Goal: Task Accomplishment & Management: Use online tool/utility

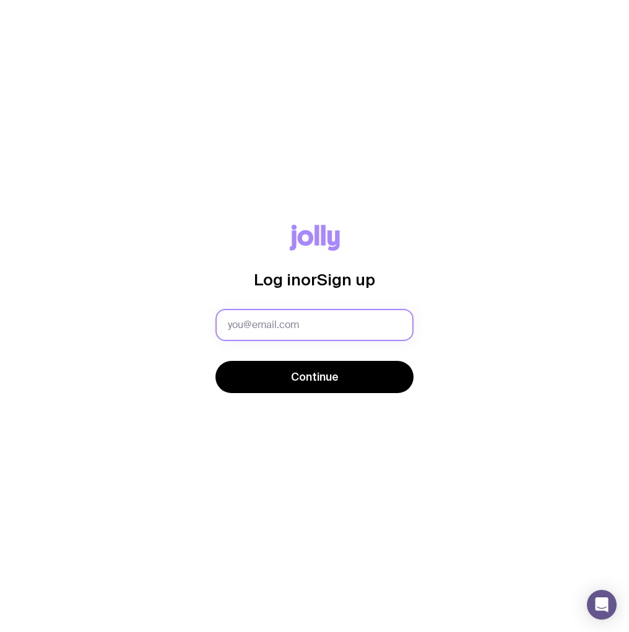
drag, startPoint x: 0, startPoint y: 0, endPoint x: 331, endPoint y: 324, distance: 463.7
click at [331, 324] on input "text" at bounding box center [314, 325] width 198 height 32
type input "[PERSON_NAME][EMAIL_ADDRESS][PERSON_NAME][DOMAIN_NAME]"
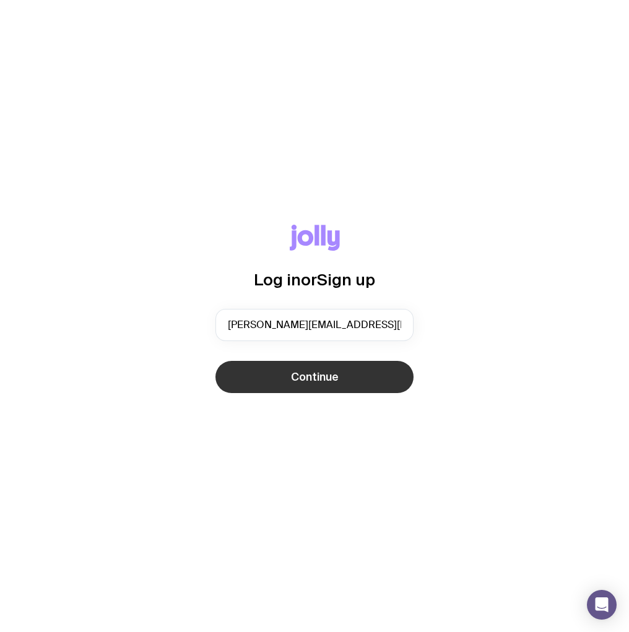
click at [317, 379] on span "Continue" at bounding box center [315, 377] width 48 height 15
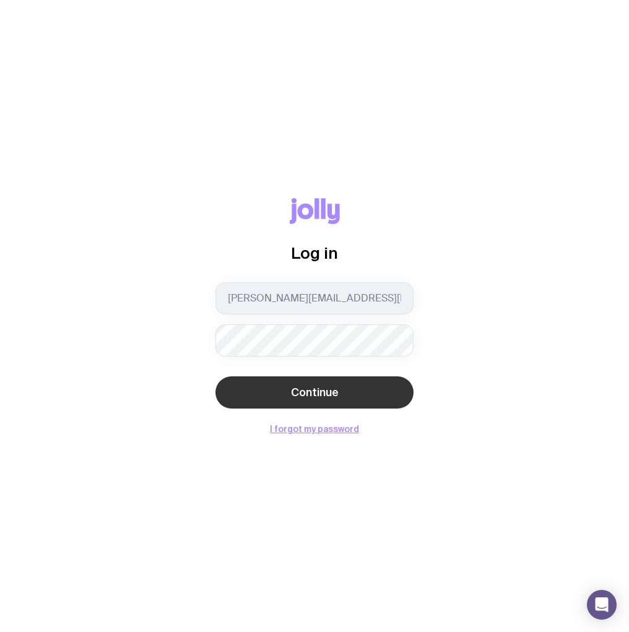
click at [320, 396] on span "Continue" at bounding box center [315, 392] width 48 height 15
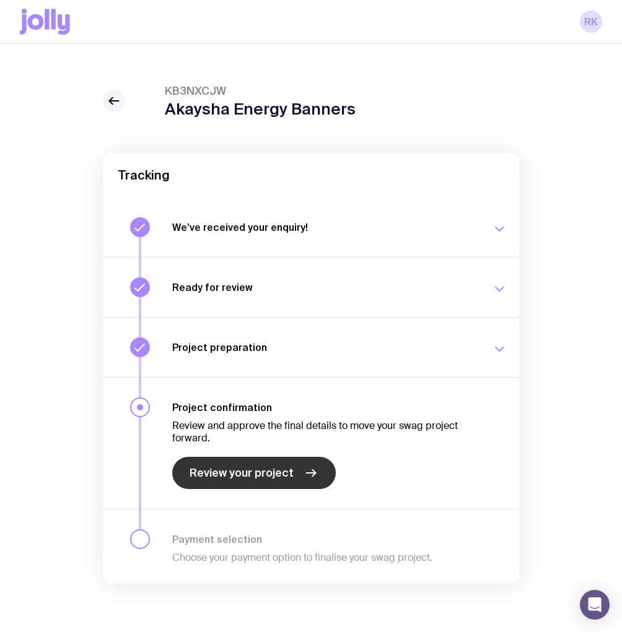
click at [265, 479] on span "Review your project" at bounding box center [241, 473] width 104 height 15
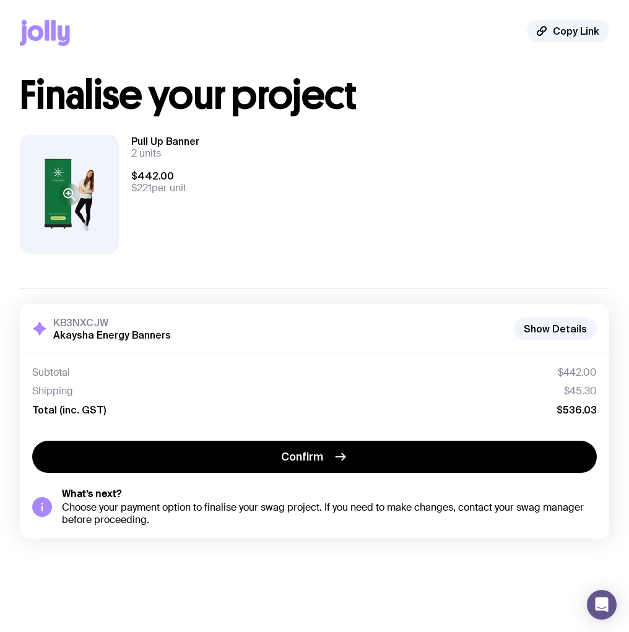
click at [89, 201] on button at bounding box center [69, 194] width 99 height 119
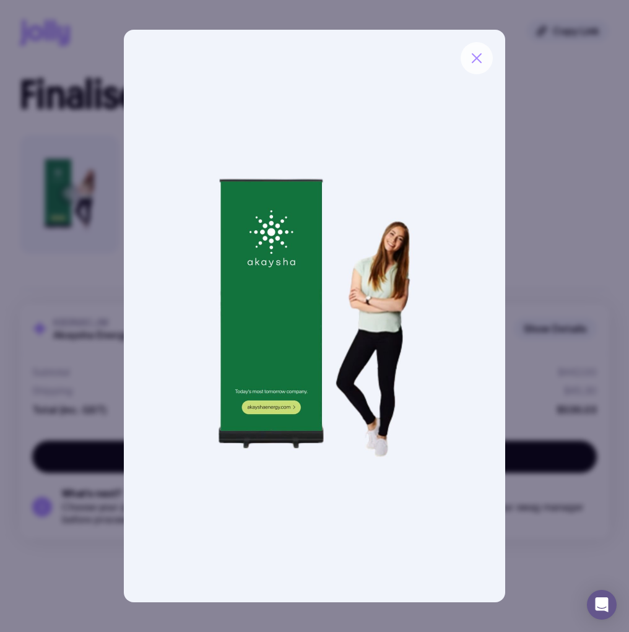
click at [482, 58] on icon "button" at bounding box center [476, 58] width 15 height 15
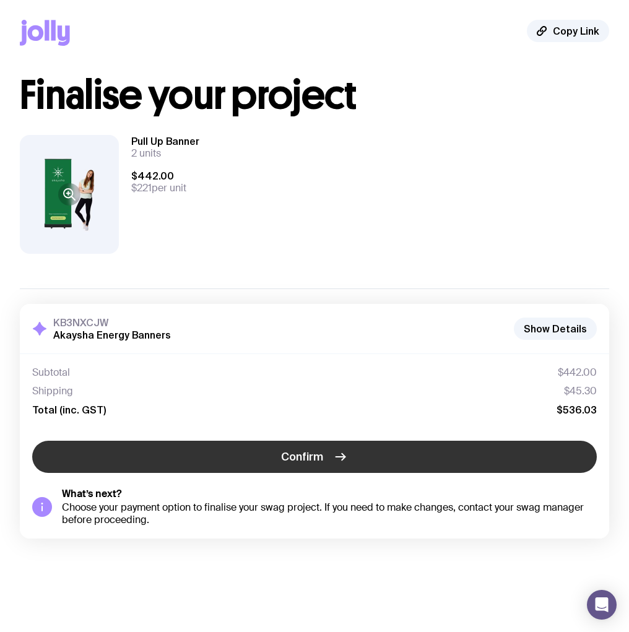
click at [322, 450] on span "Confirm" at bounding box center [302, 457] width 42 height 15
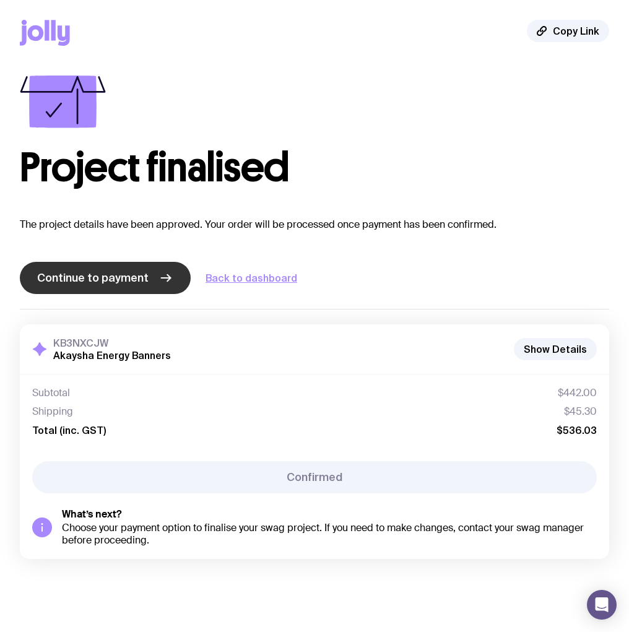
click at [133, 280] on span "Continue to payment" at bounding box center [92, 278] width 111 height 15
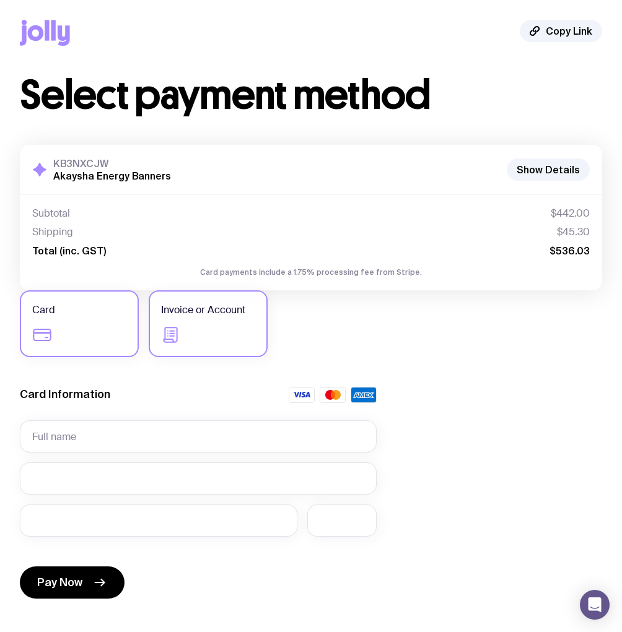
click at [220, 325] on label "Invoice or Account" at bounding box center [208, 323] width 119 height 67
click at [0, 0] on input "Invoice or Account" at bounding box center [0, 0] width 0 height 0
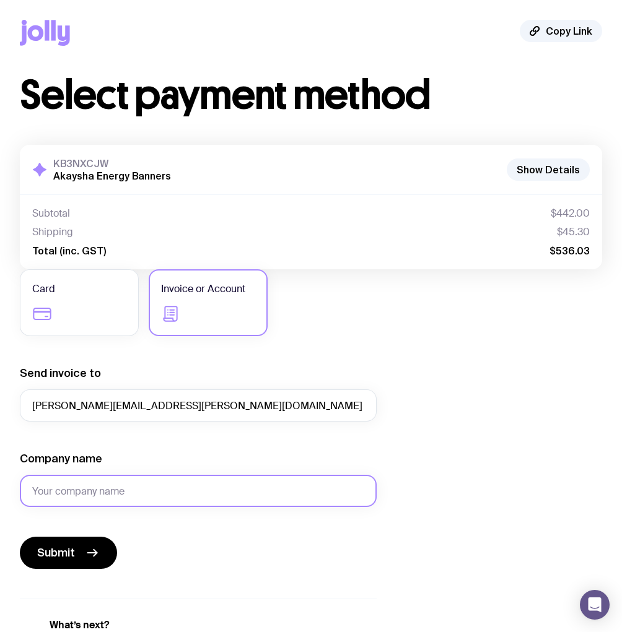
click at [137, 495] on input "Company name" at bounding box center [198, 491] width 357 height 32
type input "Akaysha Energy"
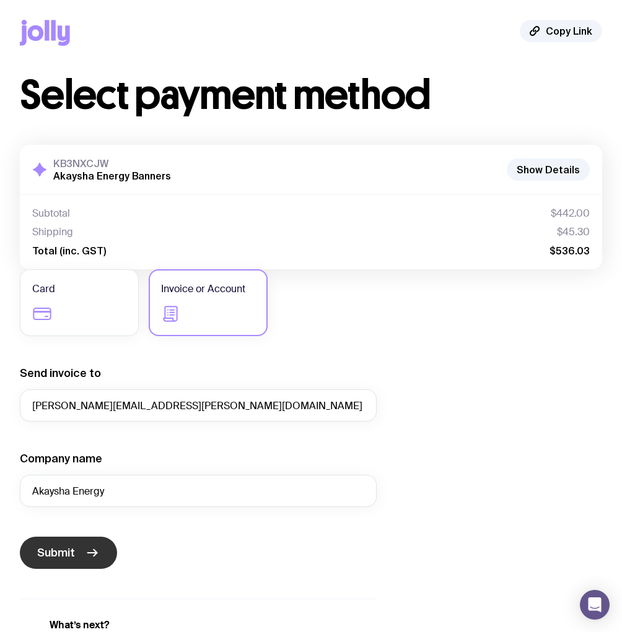
click at [85, 550] on icon "submit" at bounding box center [92, 553] width 15 height 15
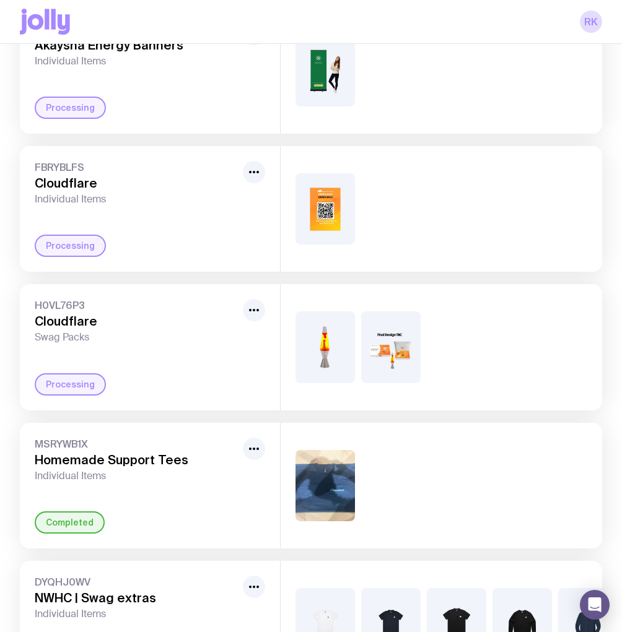
scroll to position [198, 0]
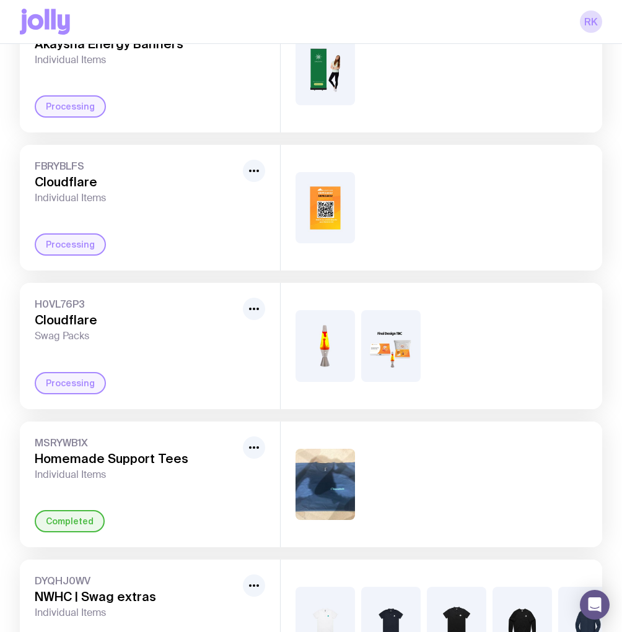
click at [334, 487] on img at bounding box center [324, 484] width 59 height 71
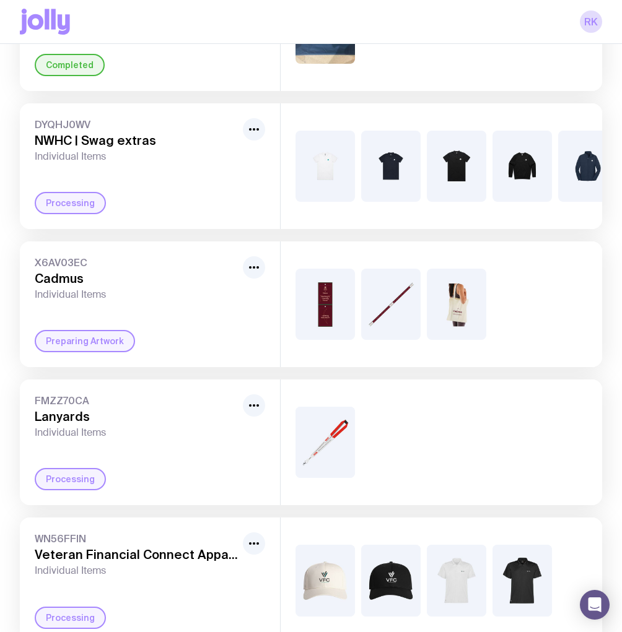
scroll to position [694, 0]
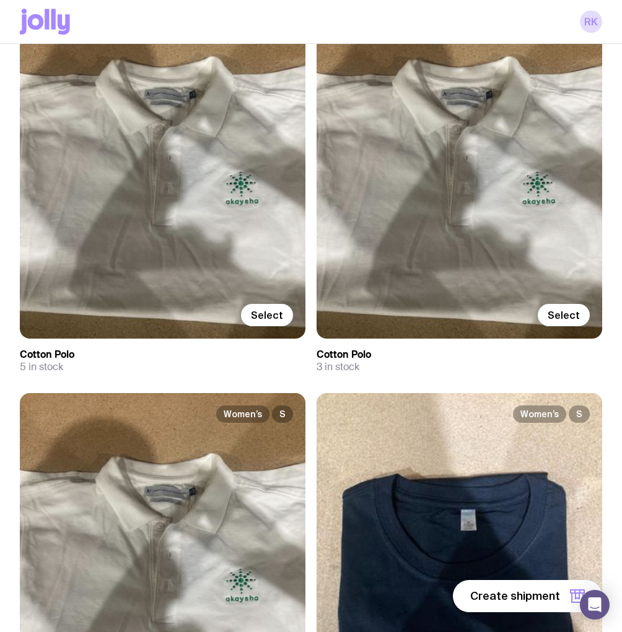
scroll to position [2576, 0]
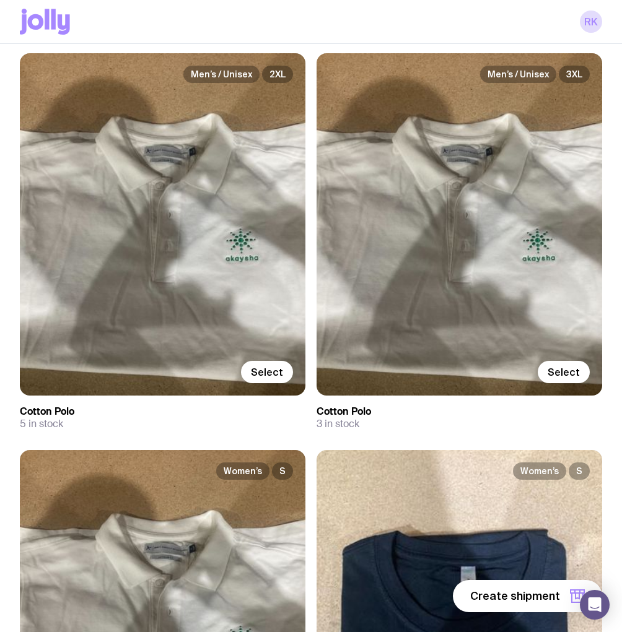
click at [40, 411] on h3 "Cotton Polo" at bounding box center [162, 412] width 285 height 12
drag, startPoint x: 40, startPoint y: 411, endPoint x: 144, endPoint y: 420, distance: 104.4
click at [144, 420] on div "5 in stock" at bounding box center [162, 424] width 285 height 12
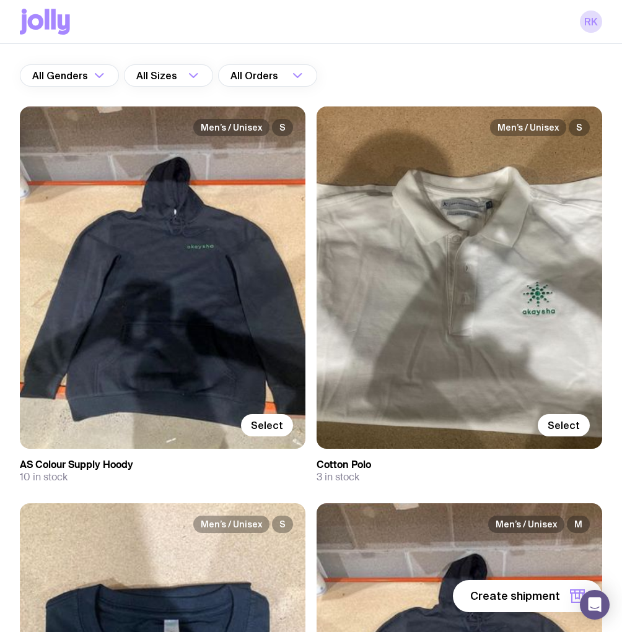
scroll to position [0, 0]
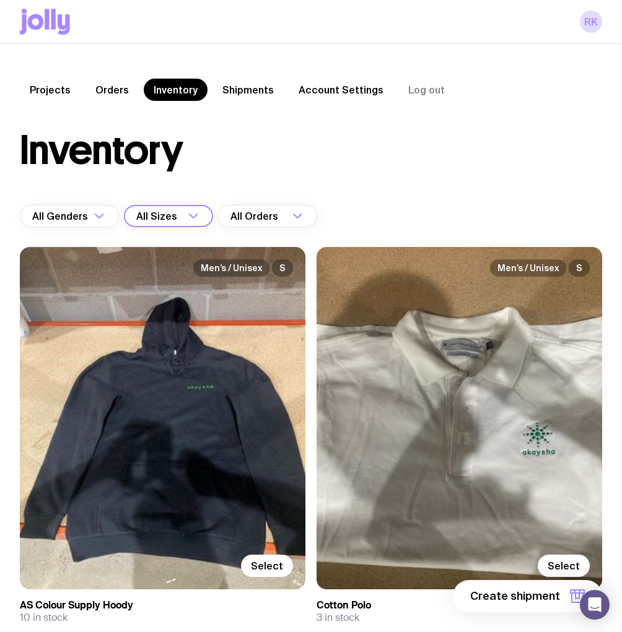
click at [166, 216] on div "All Sizes" at bounding box center [155, 216] width 62 height 22
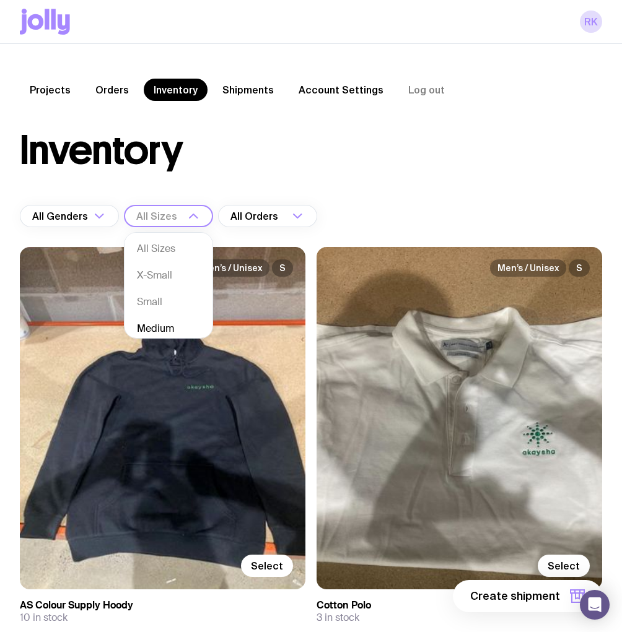
scroll to position [2, 0]
click at [163, 318] on li "Medium" at bounding box center [168, 326] width 88 height 27
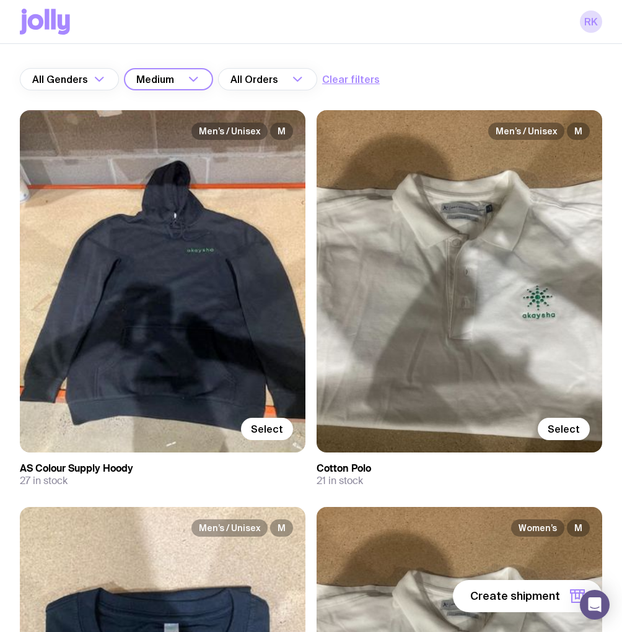
scroll to position [0, 0]
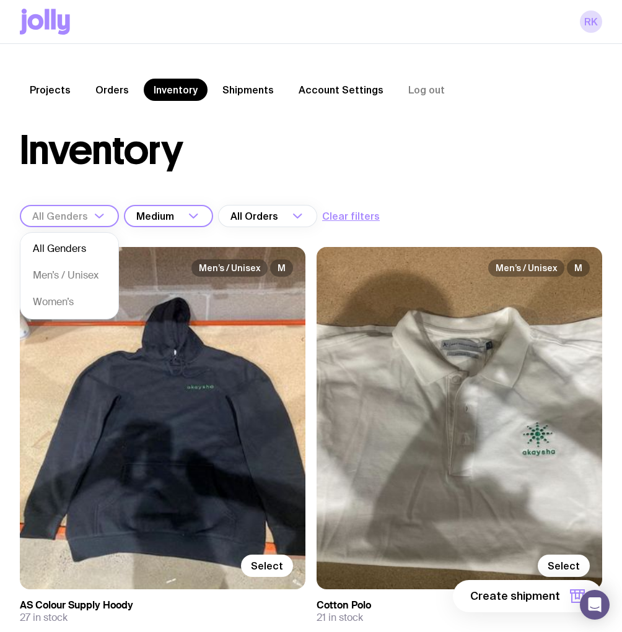
click at [83, 220] on div "All Genders" at bounding box center [56, 216] width 72 height 22
click at [66, 277] on li "Men’s / Unisex" at bounding box center [69, 276] width 98 height 27
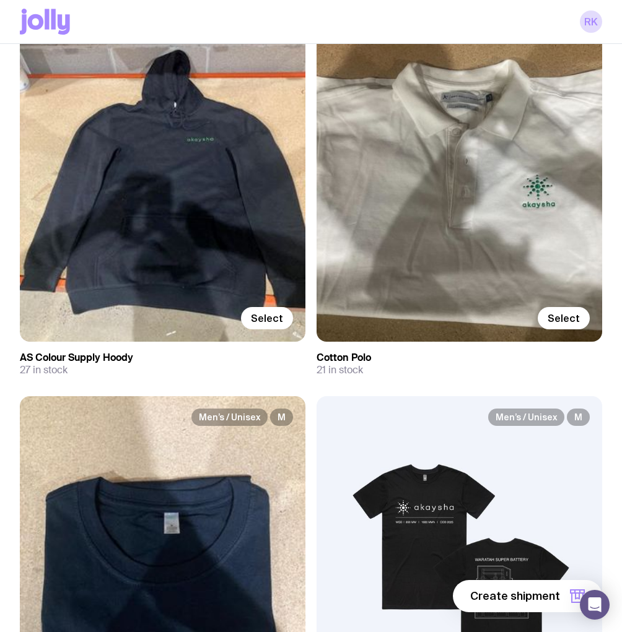
scroll to position [473, 0]
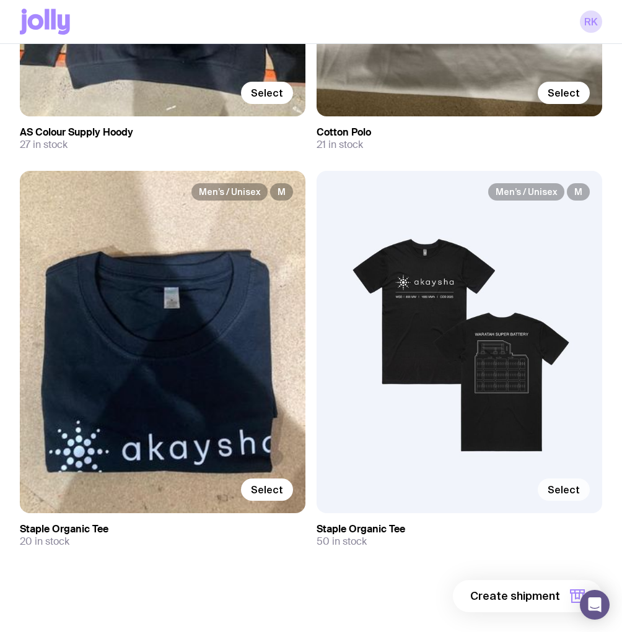
click at [577, 495] on span "Select" at bounding box center [563, 490] width 32 height 12
click at [0, 0] on input "Select" at bounding box center [0, 0] width 0 height 0
click at [559, 596] on span "1 item" at bounding box center [544, 596] width 31 height 15
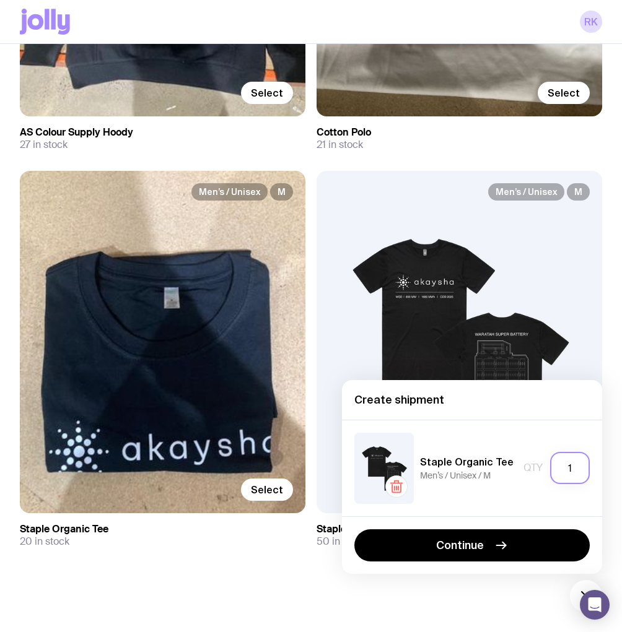
click at [567, 464] on input "1" at bounding box center [570, 468] width 40 height 32
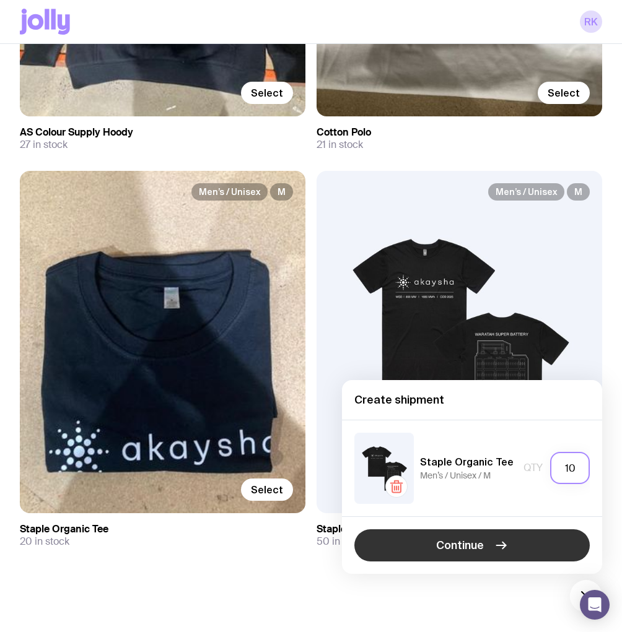
type input "10"
click at [550, 536] on button "Continue" at bounding box center [471, 545] width 235 height 32
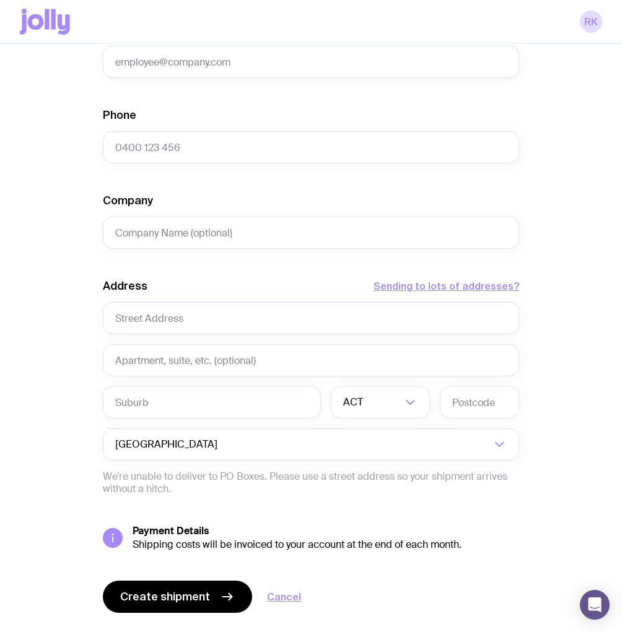
scroll to position [396, 0]
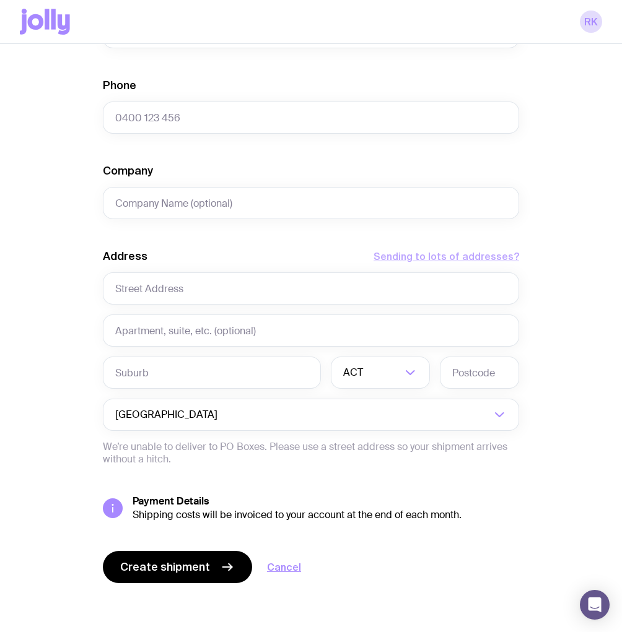
click at [475, 258] on button "Sending to lots of addresses?" at bounding box center [446, 256] width 146 height 15
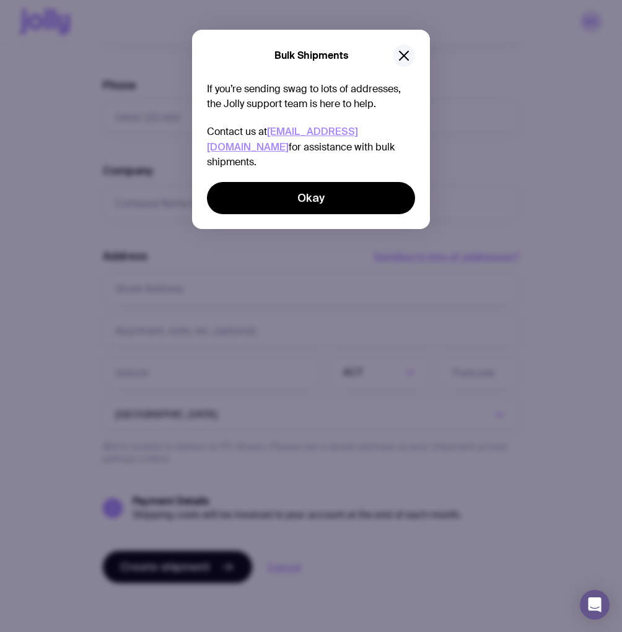
click at [404, 56] on icon "button" at bounding box center [403, 55] width 9 height 9
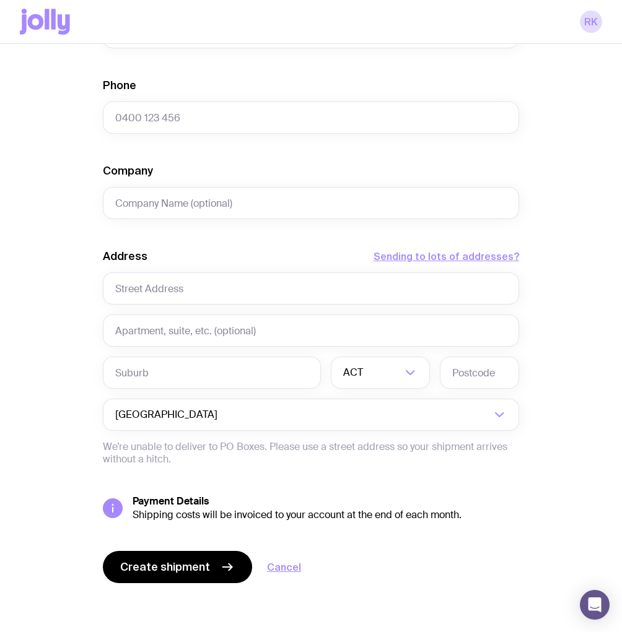
scroll to position [397, 0]
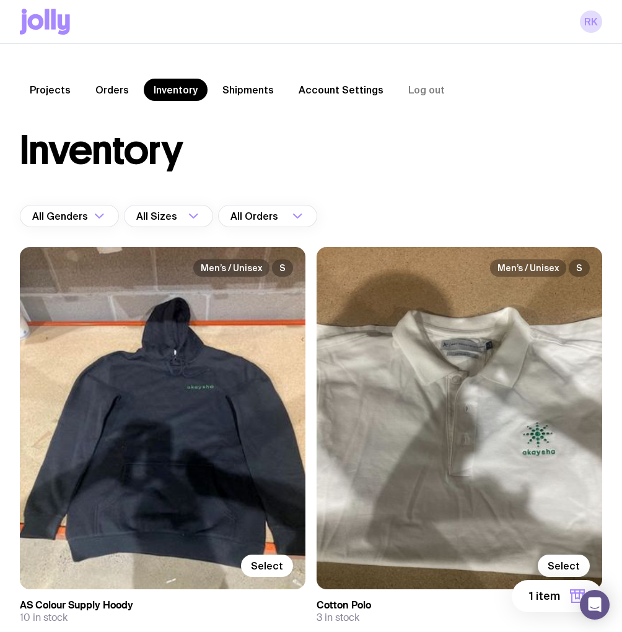
click at [258, 92] on link "Shipments" at bounding box center [247, 90] width 71 height 22
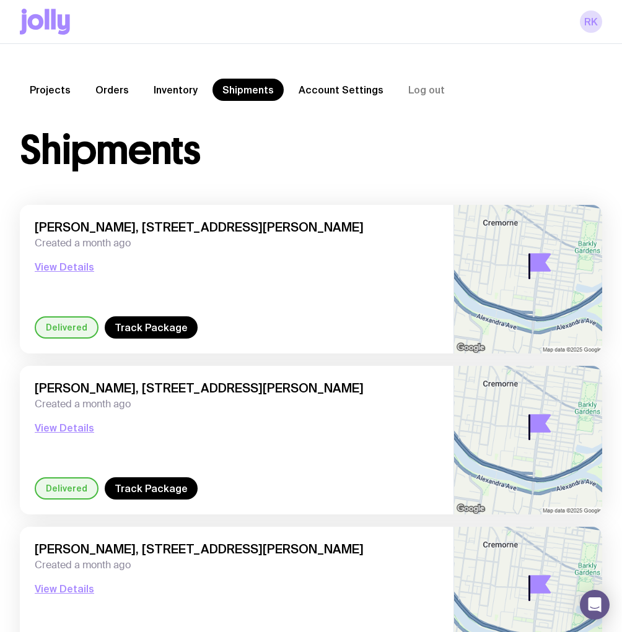
click at [308, 90] on link "Account Settings" at bounding box center [341, 90] width 105 height 22
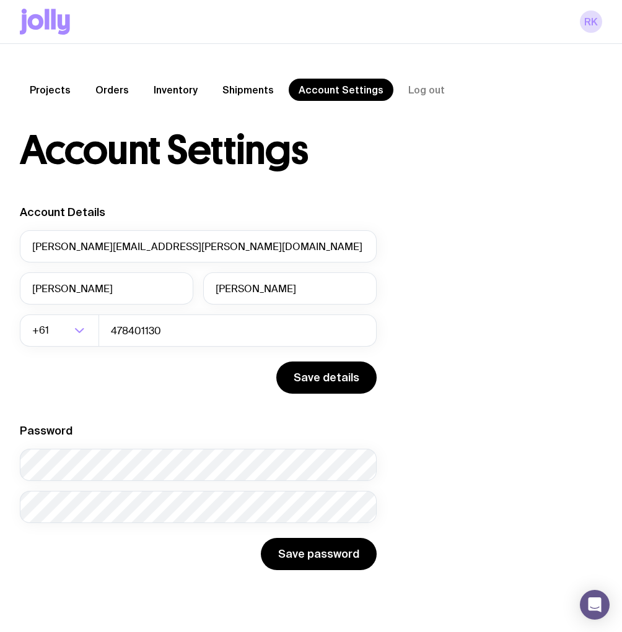
click at [246, 98] on link "Shipments" at bounding box center [247, 90] width 71 height 22
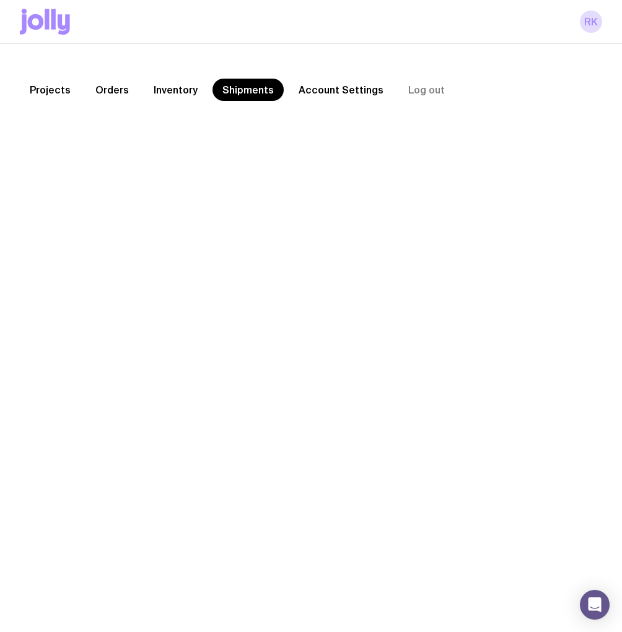
click at [159, 94] on link "Inventory" at bounding box center [176, 90] width 64 height 22
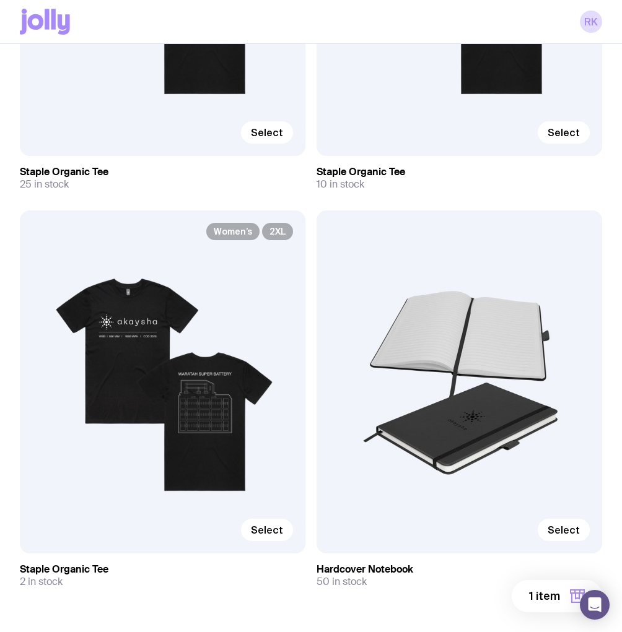
scroll to position [7222, 0]
